Goal: Information Seeking & Learning: Check status

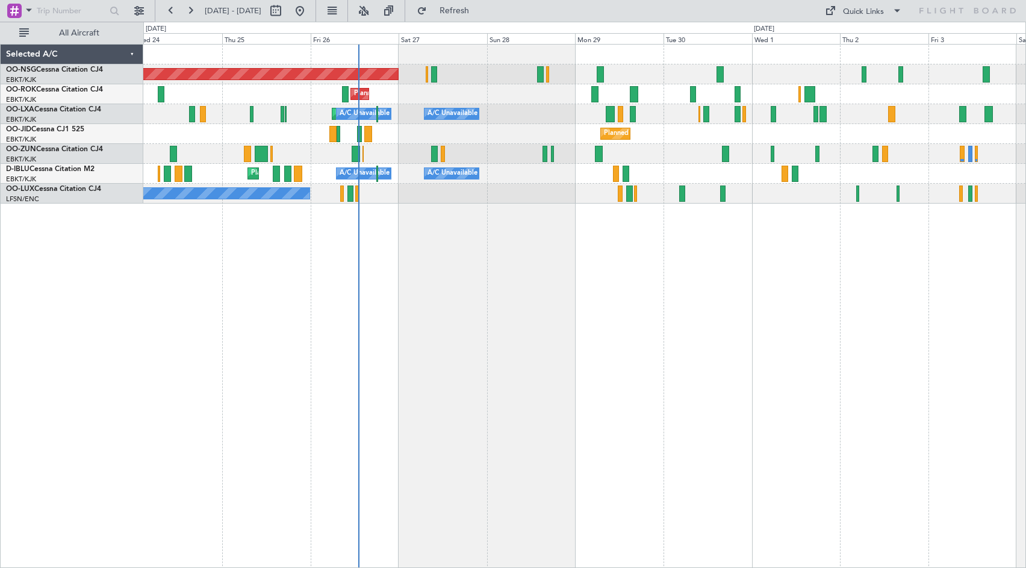
click at [534, 275] on div "Planned Maint [GEOGRAPHIC_DATA] ([GEOGRAPHIC_DATA]) Planned Maint [GEOGRAPHIC_D…" at bounding box center [584, 306] width 882 height 524
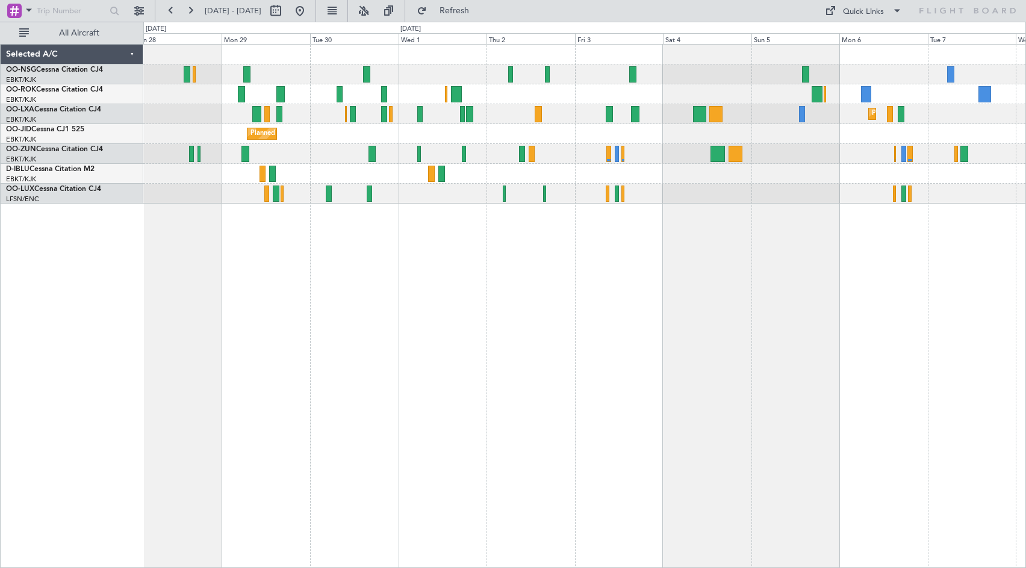
click at [536, 57] on div "Planned Maint [GEOGRAPHIC_DATA] ([GEOGRAPHIC_DATA]) Planned Maint [GEOGRAPHIC_D…" at bounding box center [584, 124] width 882 height 159
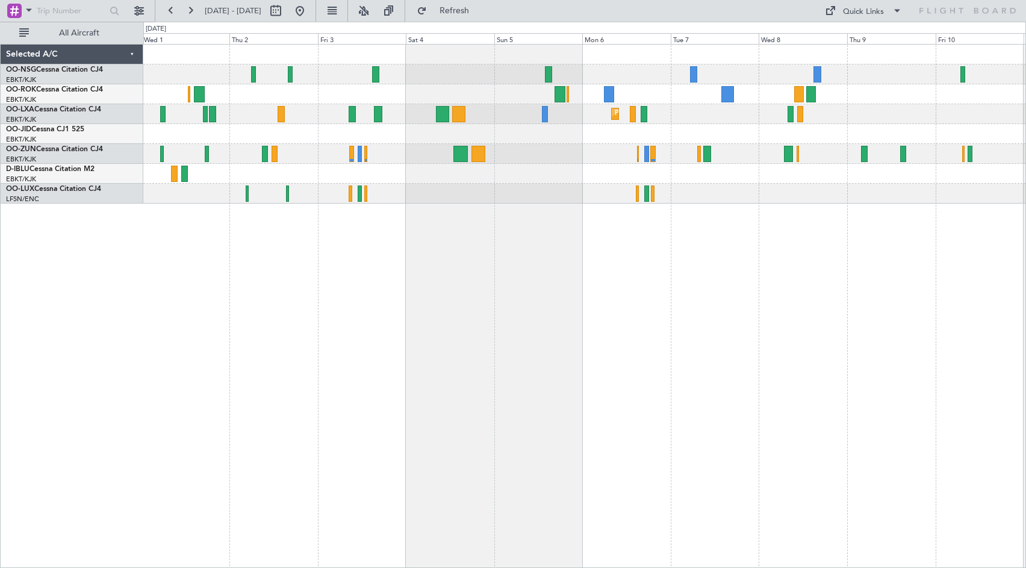
click at [733, 213] on div "Planned Maint Kortrijk-[GEOGRAPHIC_DATA] Planned Maint [GEOGRAPHIC_DATA]-[GEOGR…" at bounding box center [584, 306] width 882 height 524
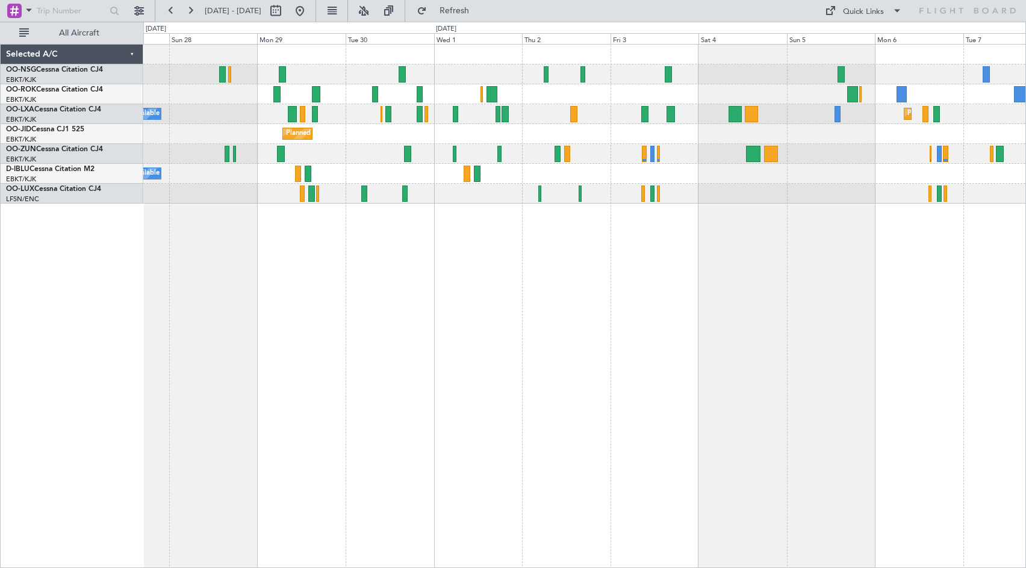
click at [723, 144] on div "Planned Maint [GEOGRAPHIC_DATA] ([GEOGRAPHIC_DATA]) Planned Maint [GEOGRAPHIC_D…" at bounding box center [584, 124] width 882 height 159
click at [590, 138] on div "Planned Maint Kortrijk-[GEOGRAPHIC_DATA]" at bounding box center [584, 134] width 882 height 20
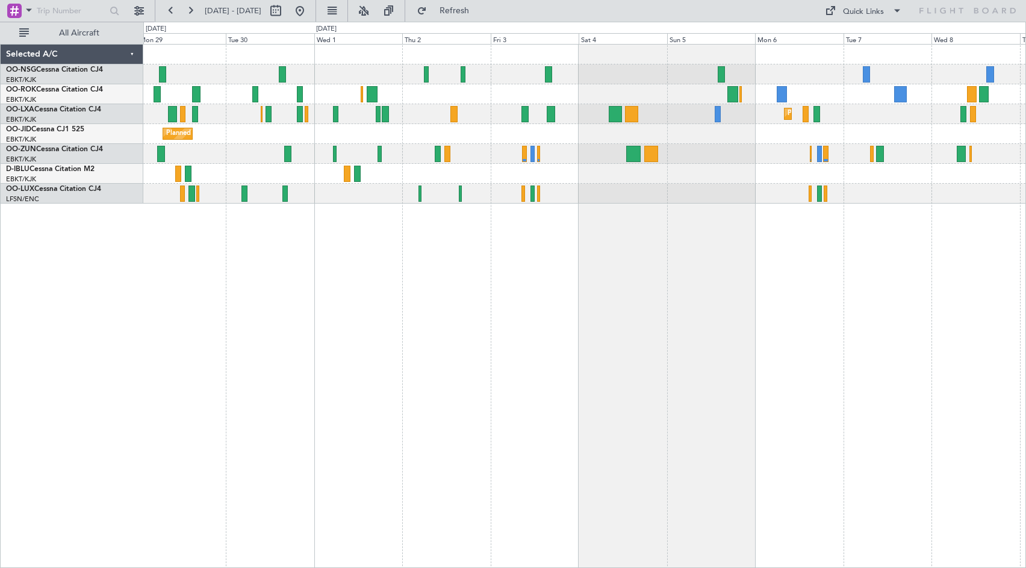
click at [425, 57] on div "Planned Maint [GEOGRAPHIC_DATA] ([GEOGRAPHIC_DATA]) Planned Maint [GEOGRAPHIC_D…" at bounding box center [584, 124] width 882 height 159
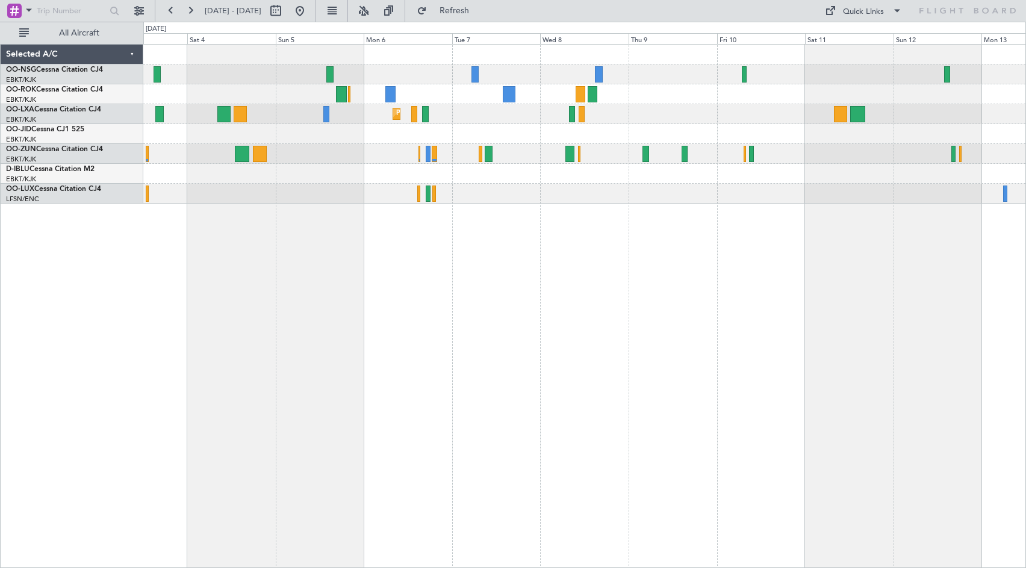
click at [472, 104] on div "Planned Maint Kortrijk-[GEOGRAPHIC_DATA]" at bounding box center [584, 124] width 882 height 159
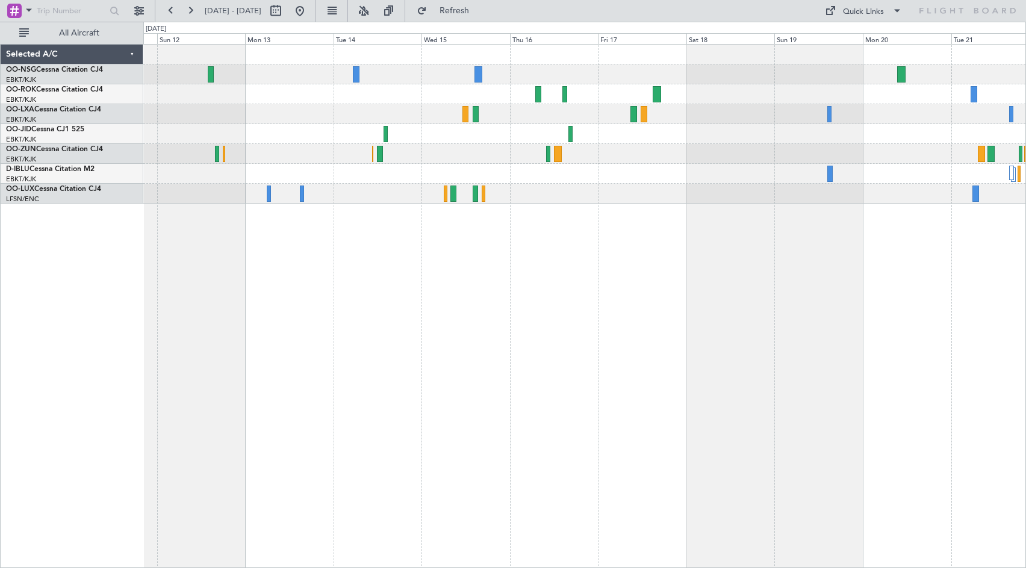
click at [357, 243] on div at bounding box center [584, 306] width 882 height 524
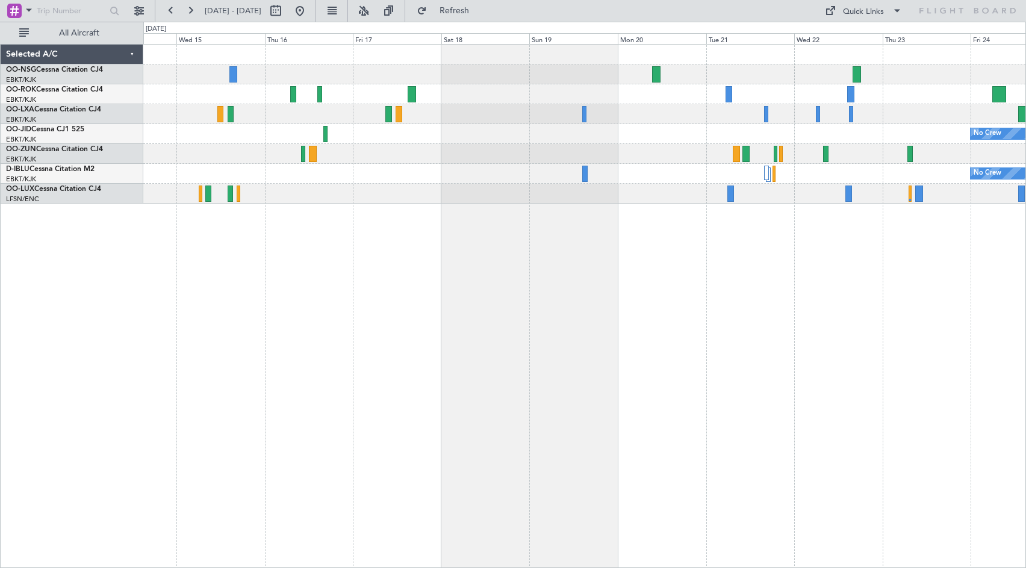
click at [220, 254] on div "No Crew No Crew" at bounding box center [584, 306] width 882 height 524
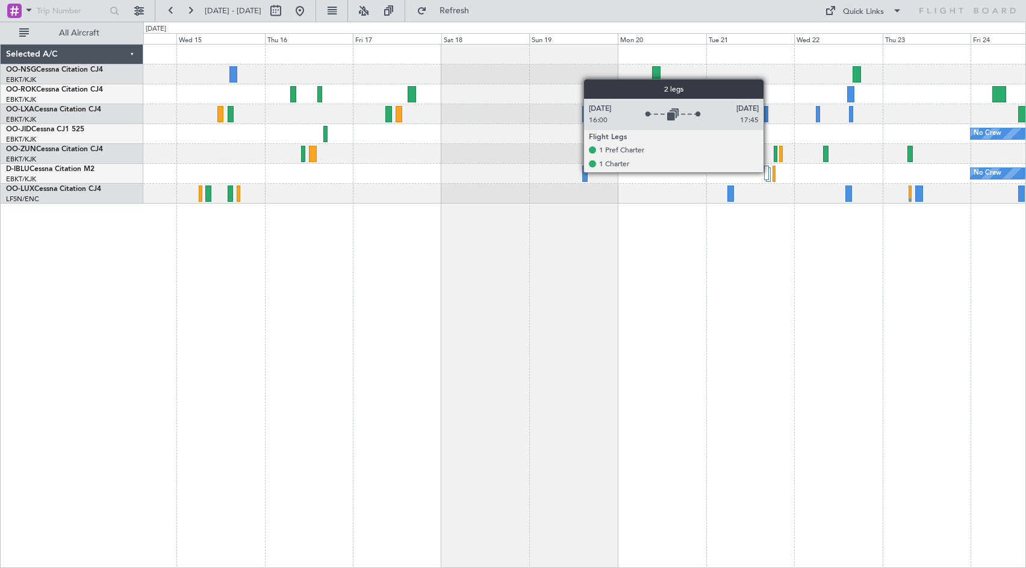
click at [769, 172] on div at bounding box center [766, 173] width 5 height 14
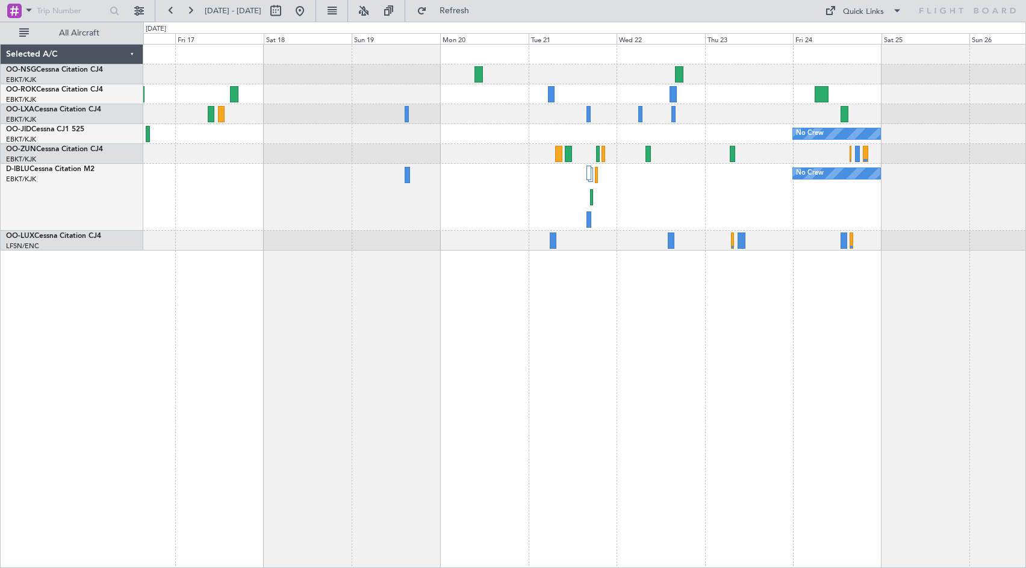
click at [364, 111] on div "No Crew No Crew" at bounding box center [584, 148] width 882 height 206
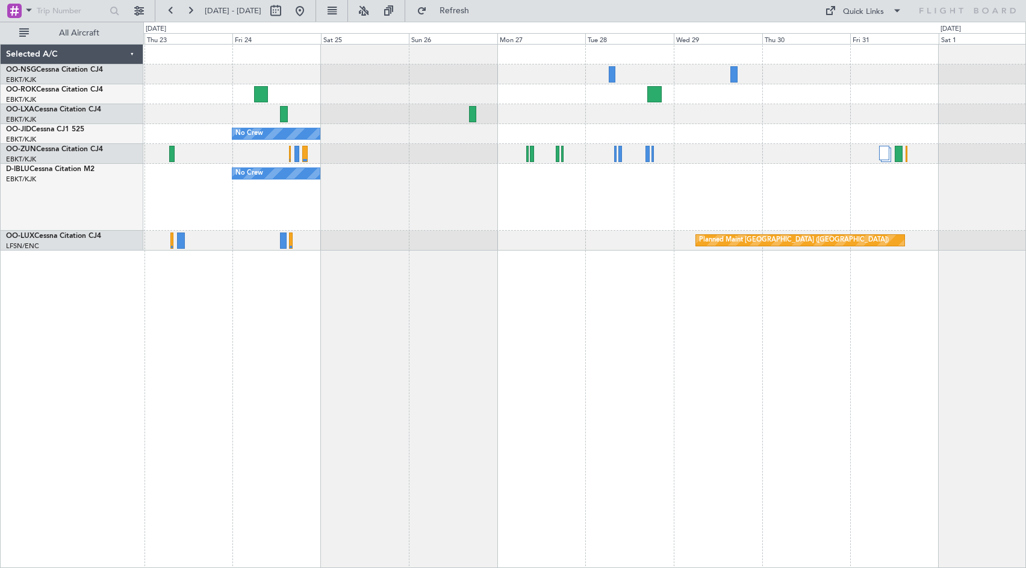
click at [354, 196] on div "No Crew No Crew Planned Maint [GEOGRAPHIC_DATA] ([GEOGRAPHIC_DATA])" at bounding box center [584, 148] width 882 height 206
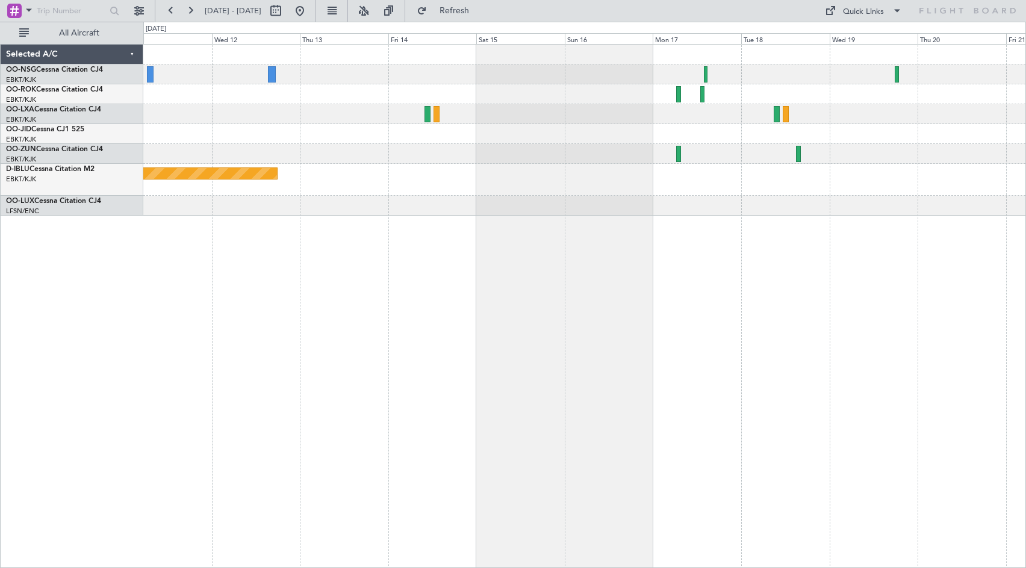
click at [281, 183] on div "Planned Maint [GEOGRAPHIC_DATA] ([GEOGRAPHIC_DATA])" at bounding box center [584, 130] width 882 height 171
